Goal: Navigation & Orientation: Go to known website

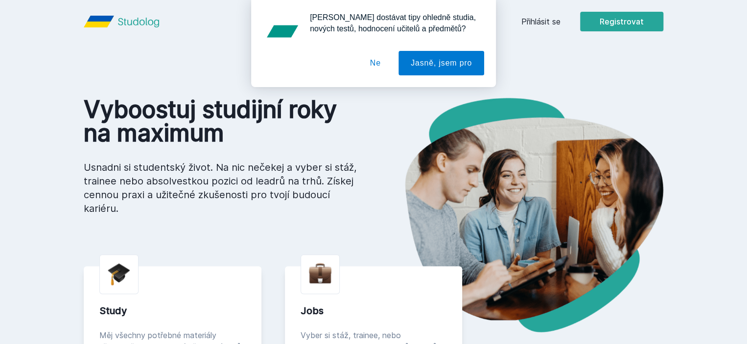
click at [382, 63] on button "Ne" at bounding box center [375, 63] width 35 height 24
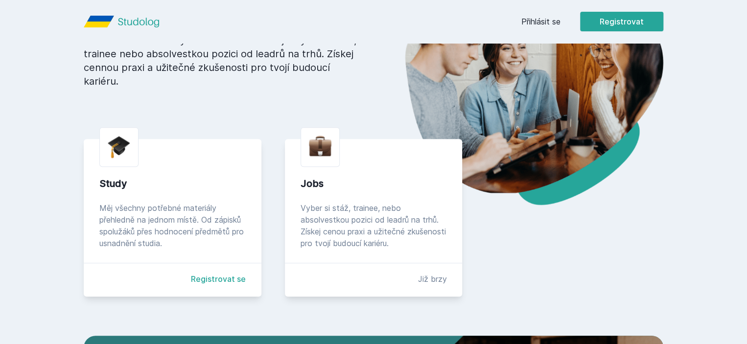
scroll to position [112, 0]
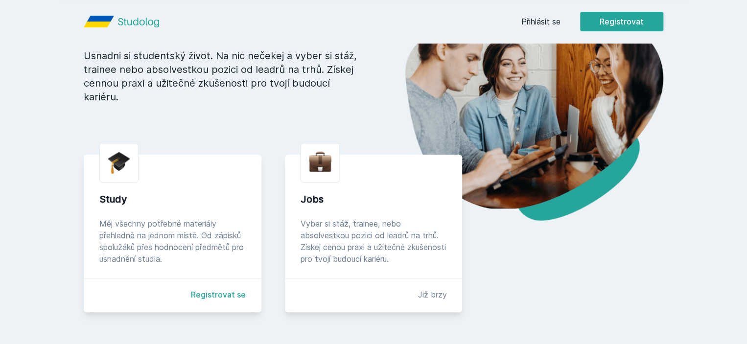
click at [113, 206] on div "Study" at bounding box center [172, 199] width 146 height 14
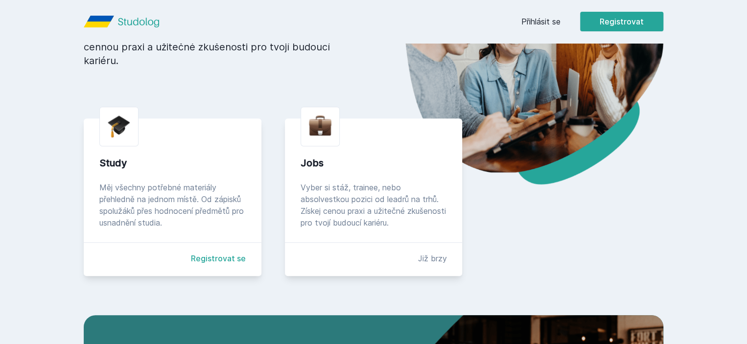
scroll to position [0, 0]
